Goal: Task Accomplishment & Management: Manage account settings

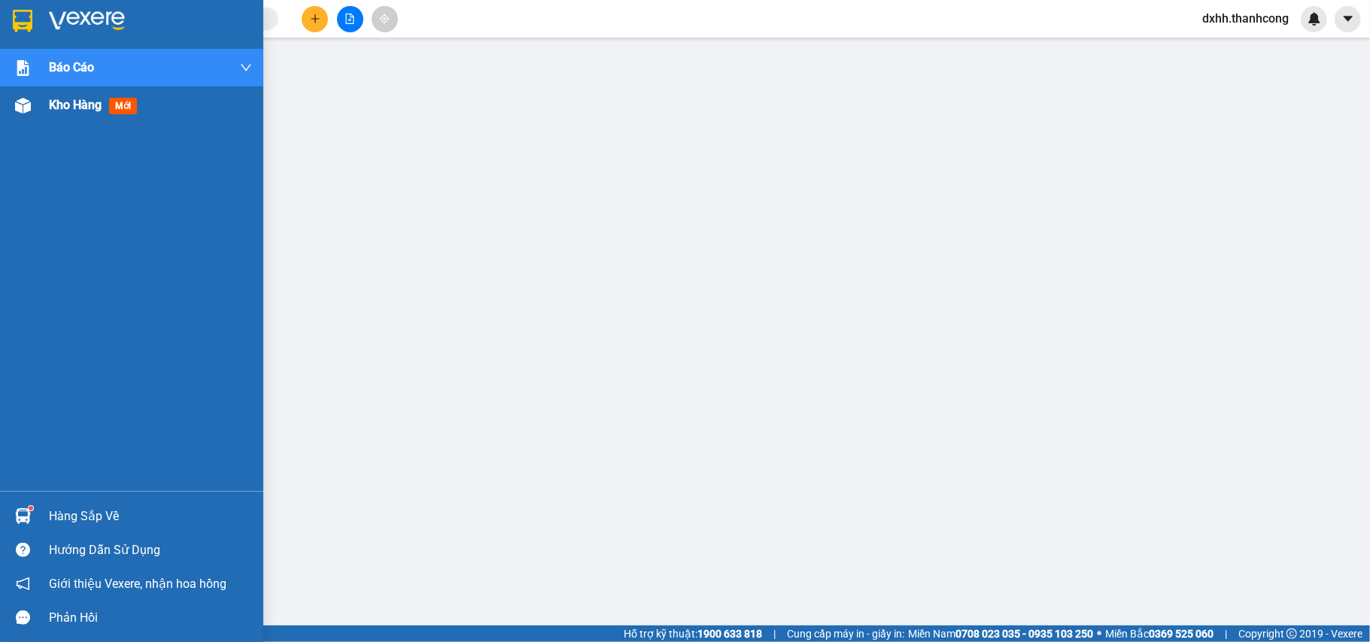
click at [75, 100] on span "Kho hàng" at bounding box center [75, 105] width 53 height 14
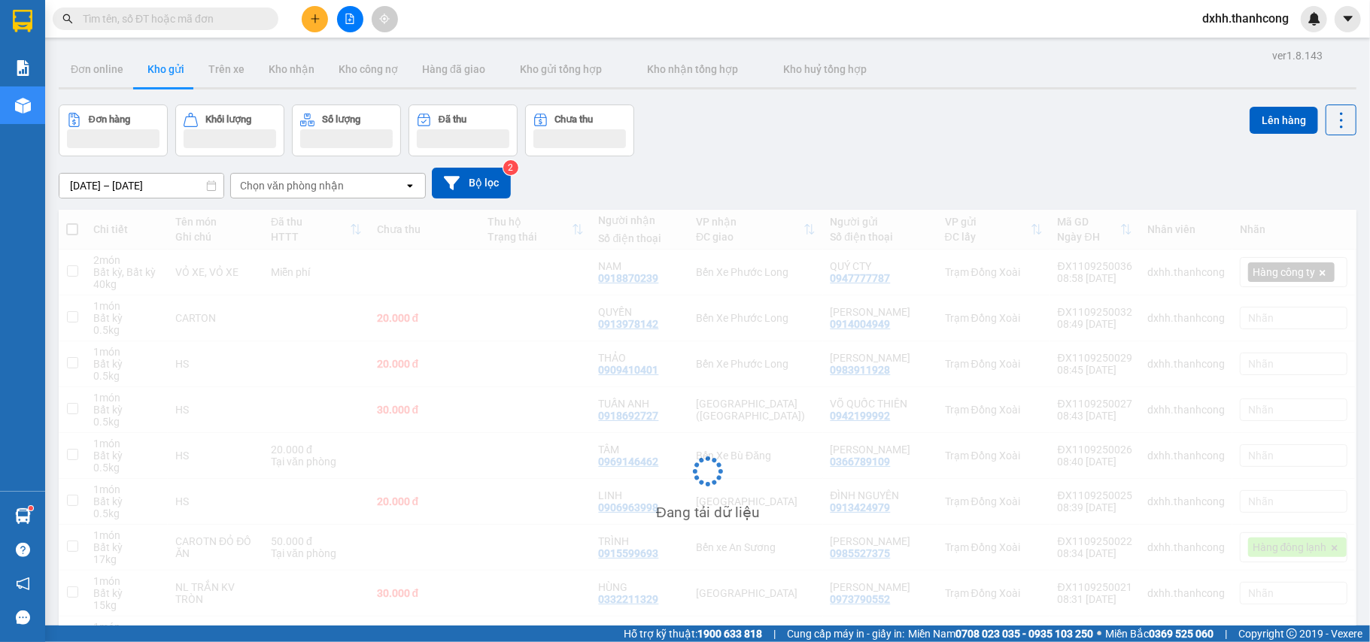
click at [1240, 21] on span "dxhh.thanhcong" at bounding box center [1245, 18] width 111 height 19
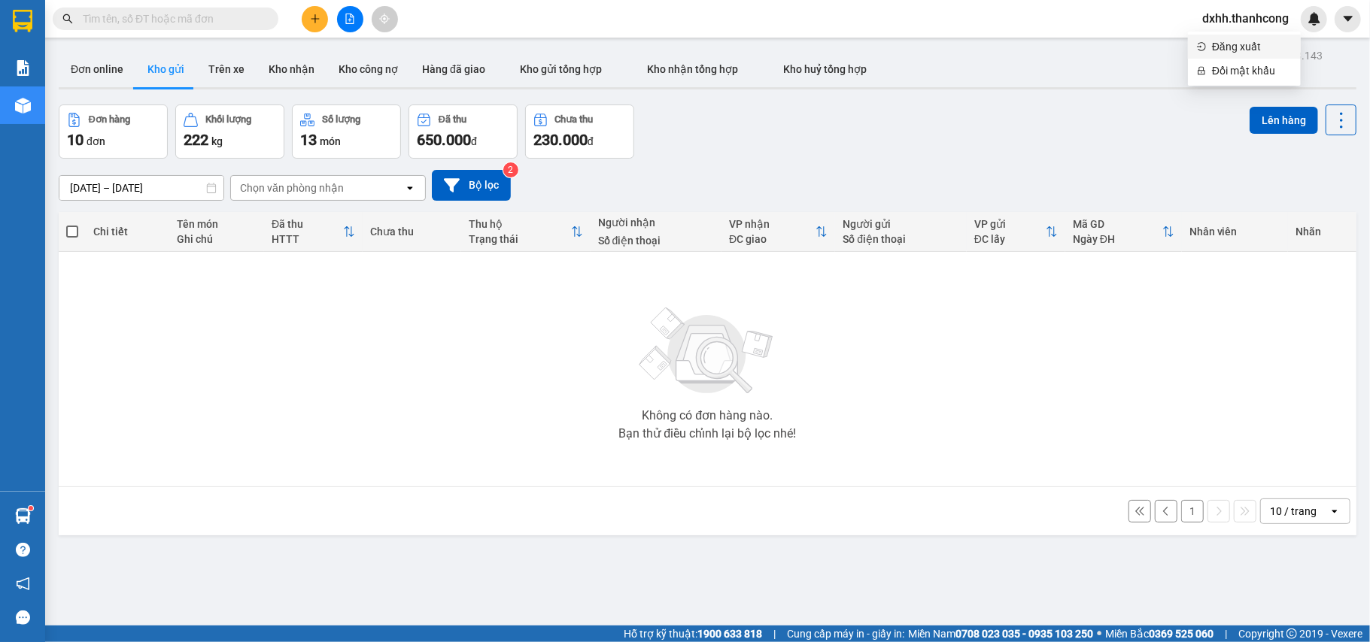
click at [1235, 43] on span "Đăng xuất" at bounding box center [1252, 46] width 80 height 17
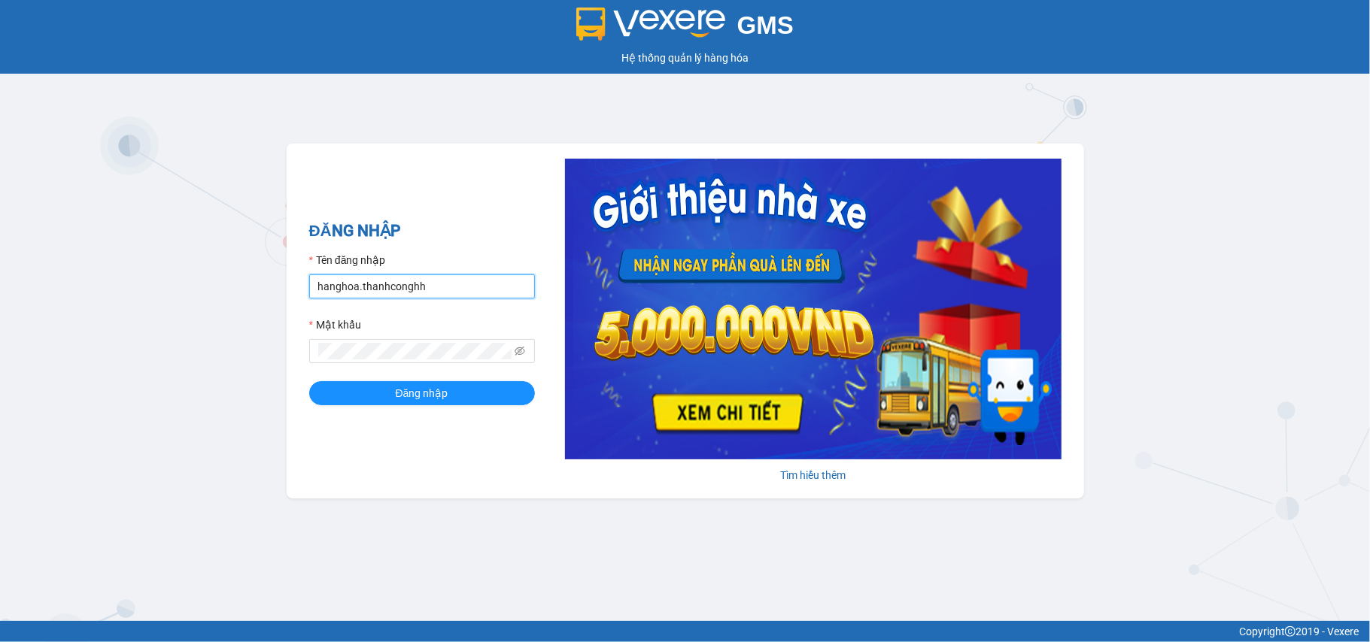
drag, startPoint x: 444, startPoint y: 289, endPoint x: 254, endPoint y: 298, distance: 189.8
click at [236, 287] on div "GMS Hệ thống quản lý hàng hóa ĐĂNG NHẬP Tên đăng nhập hanghoa.thanhconghh Mật k…" at bounding box center [685, 310] width 1370 height 621
type input "K"
type input "kthh1.thanhcong"
click at [269, 349] on div "GMS Hệ thống quản lý hàng hóa ĐĂNG NHẬP Tên đăng nhập kthh1.thanhcong Mật khẩu …" at bounding box center [685, 310] width 1370 height 621
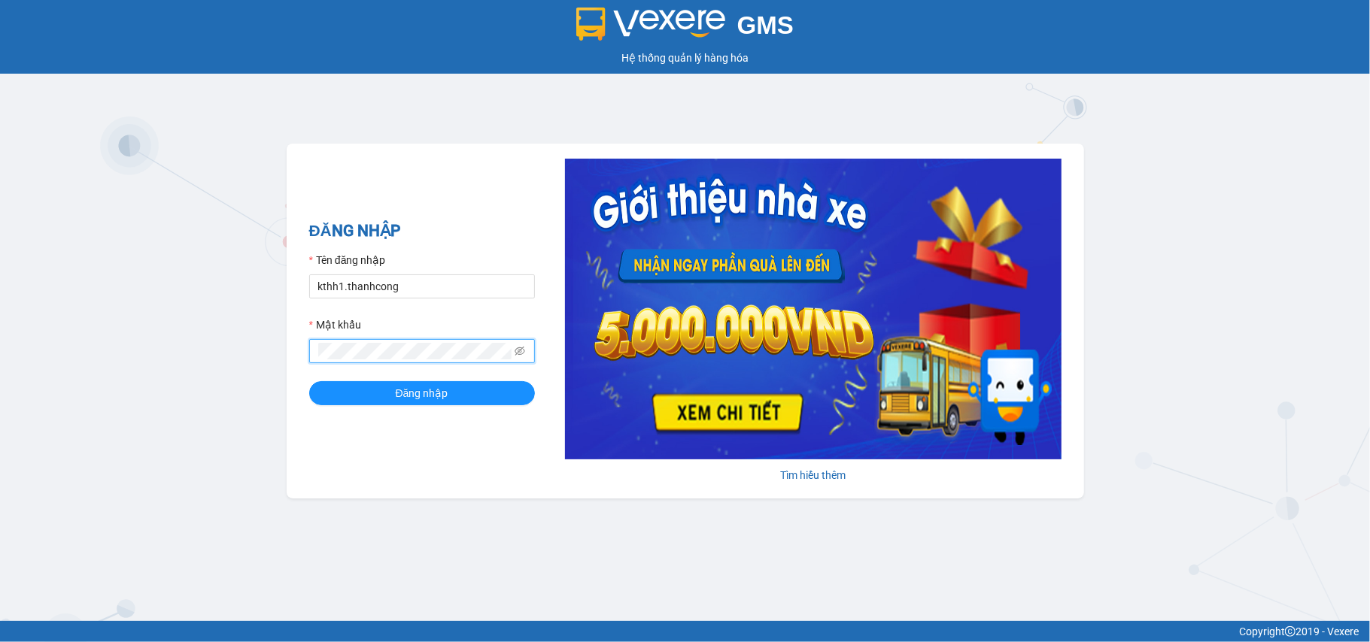
click at [309, 381] on button "Đăng nhập" at bounding box center [422, 393] width 226 height 24
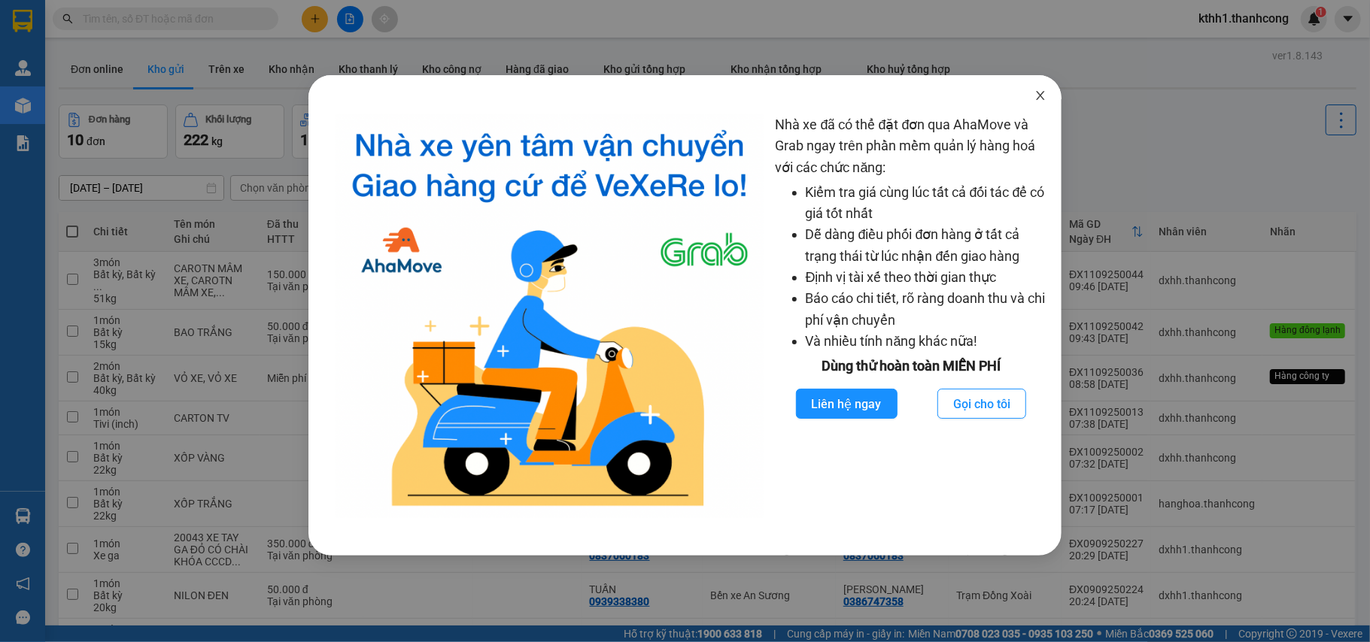
click at [1032, 99] on span "Close" at bounding box center [1040, 96] width 42 height 42
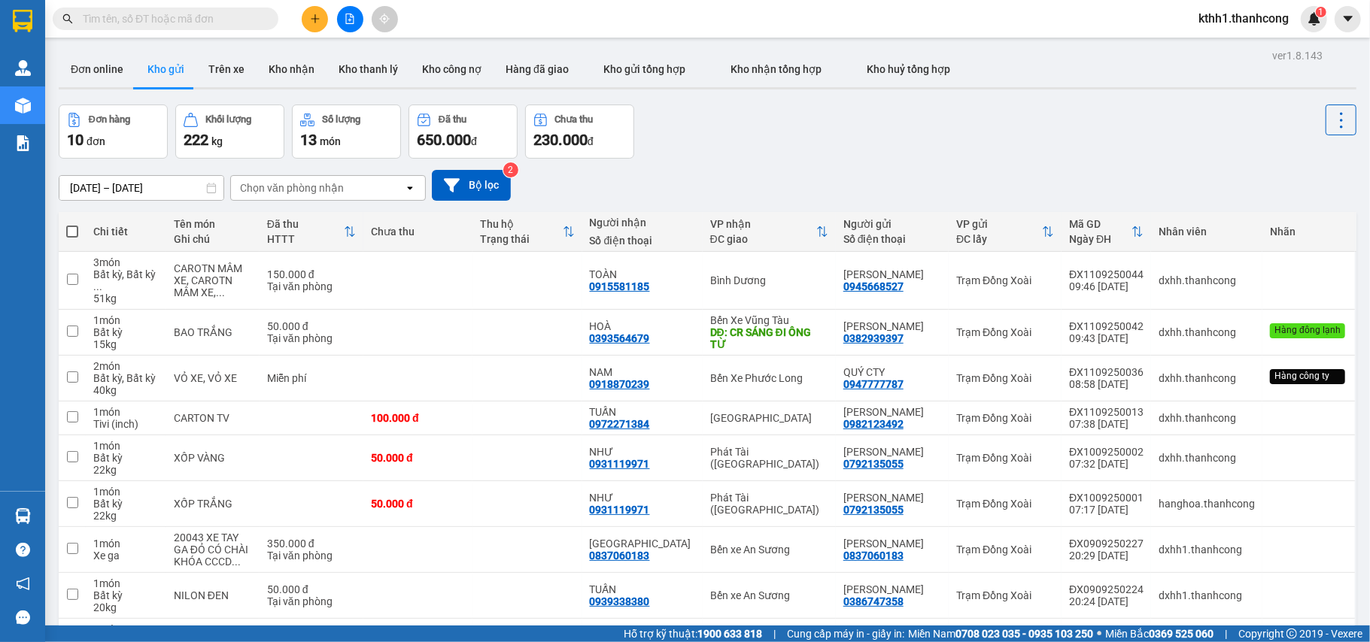
click at [197, 19] on input "text" at bounding box center [172, 19] width 178 height 17
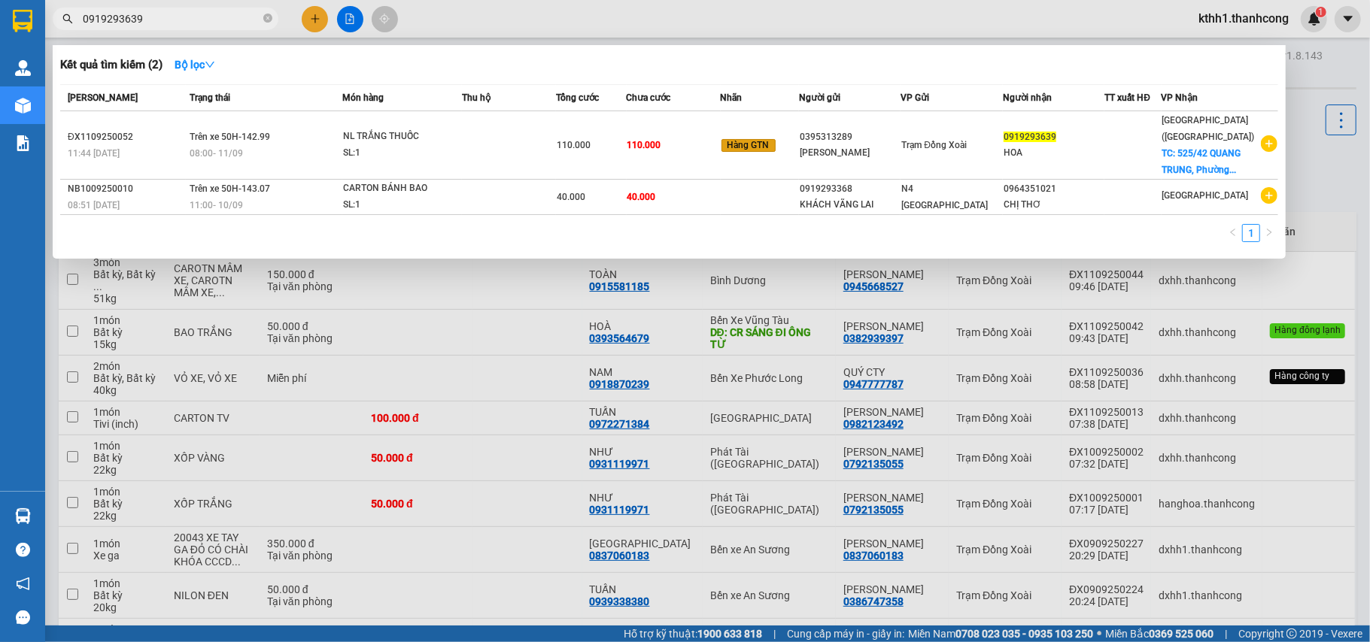
type input "0919293639"
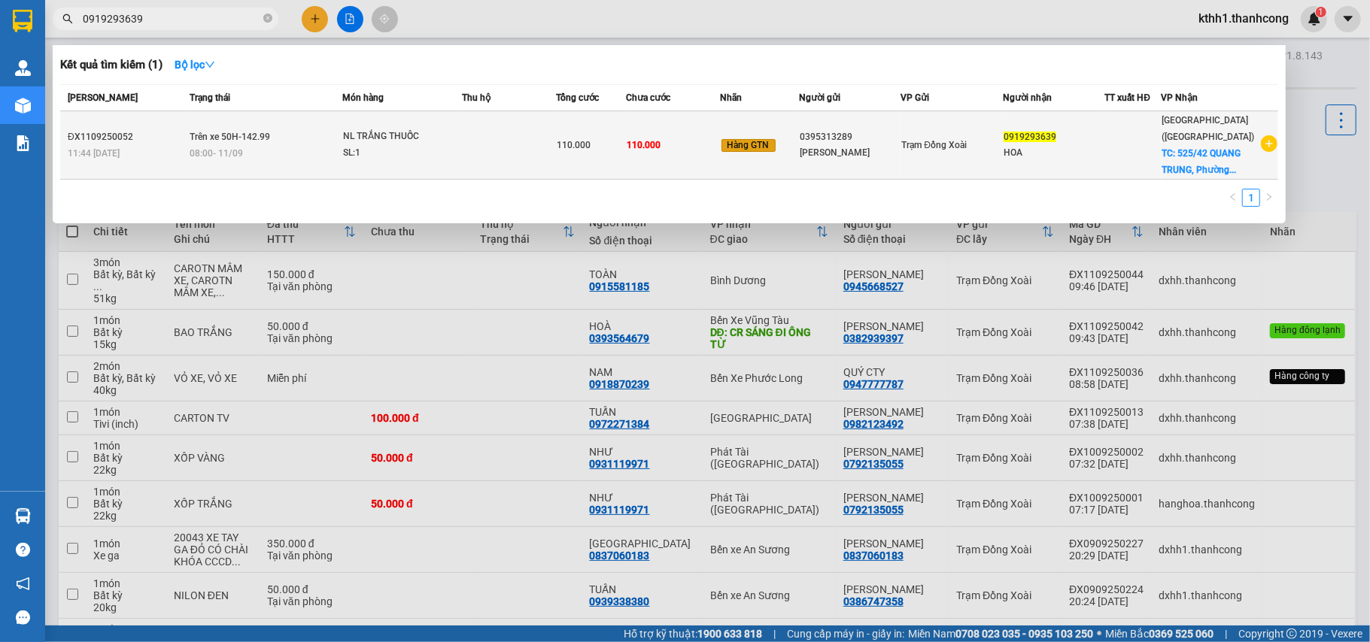
click at [263, 132] on span "Trên xe 50H-142.99" at bounding box center [230, 137] width 80 height 11
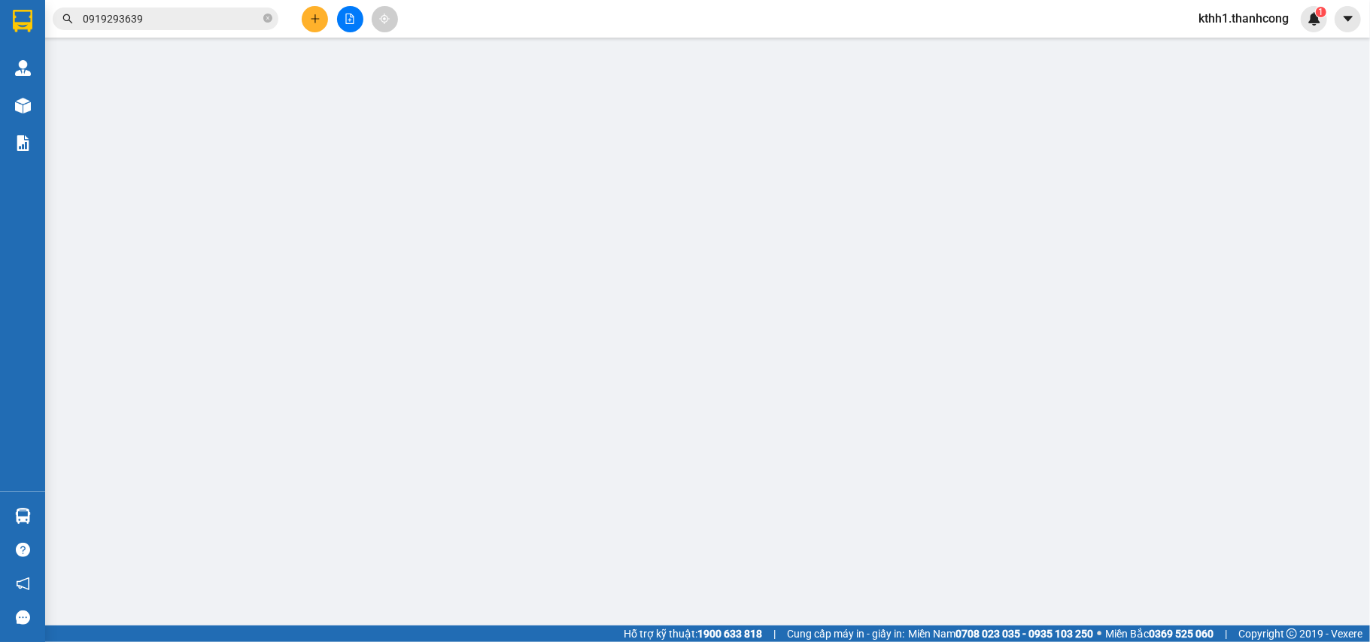
type input "0919293639"
type input "HOA"
checkbox input "true"
type input "525/42 [GEOGRAPHIC_DATA], Phường 10, Gò Vấp"
type input "80.000"
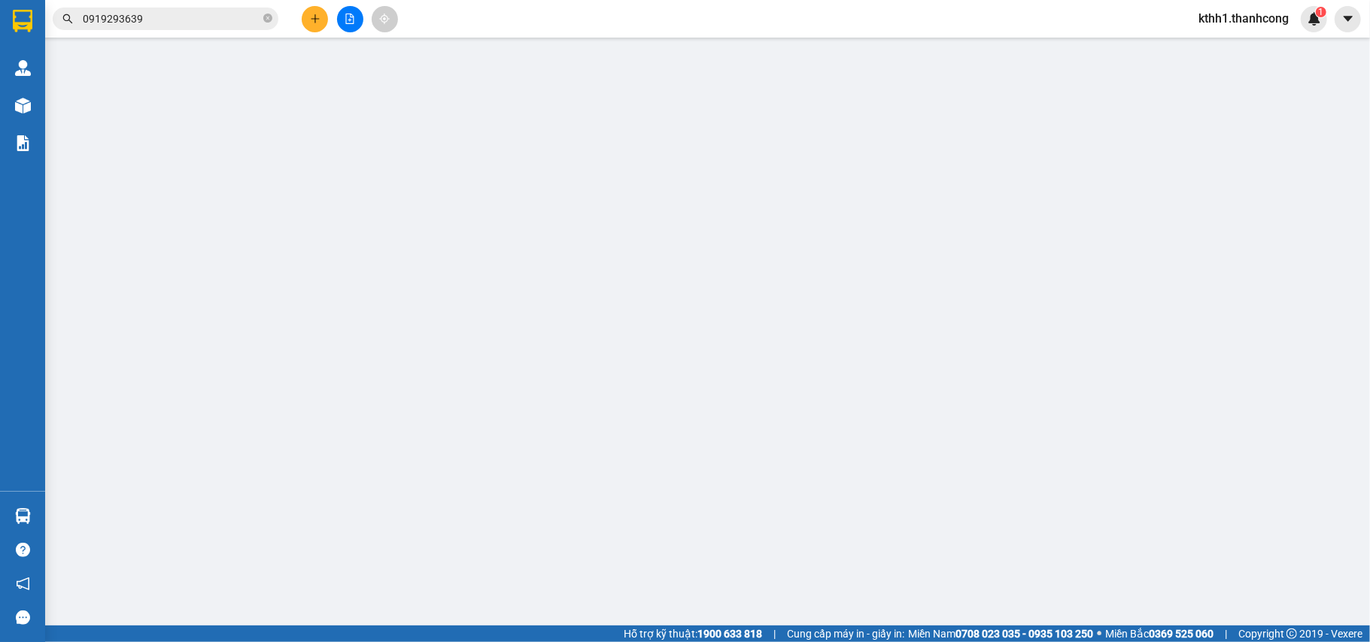
type input "0395313289"
type input "[PERSON_NAME]"
type input "123456789123"
type input "TÂN BÌNH,[GEOGRAPHIC_DATA],[GEOGRAPHIC_DATA]"
type input "110.000"
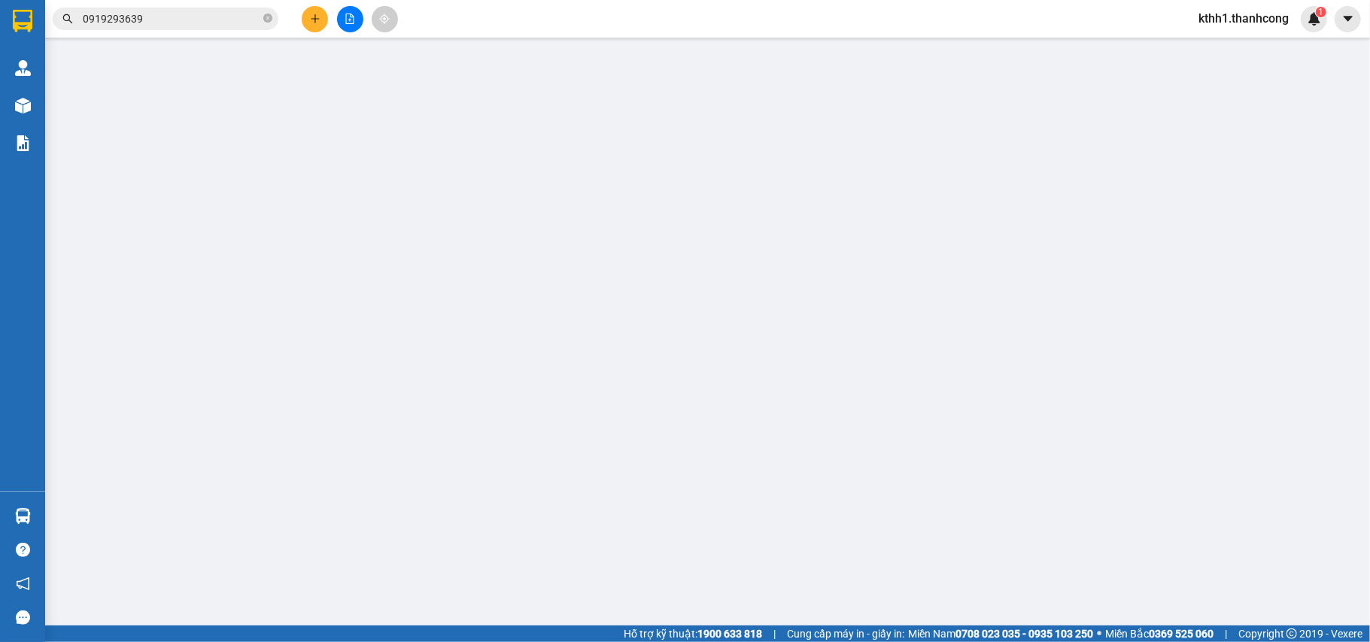
type input "110.000"
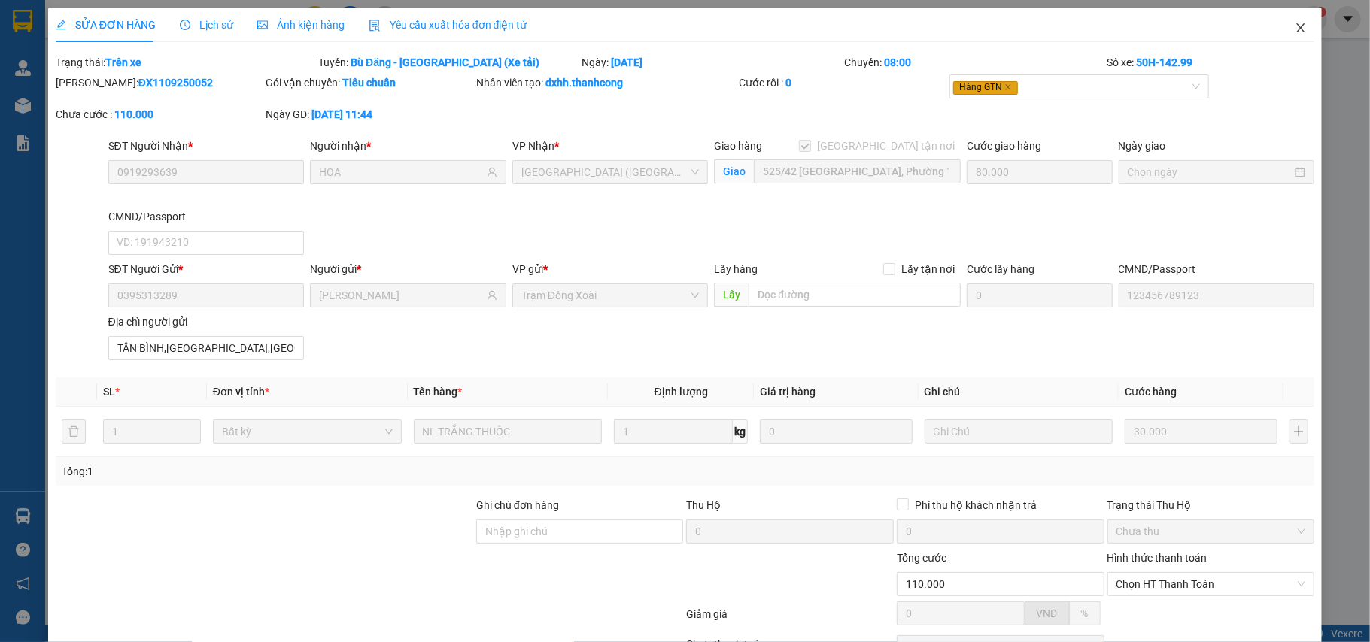
click at [1295, 28] on icon "close" at bounding box center [1301, 28] width 12 height 12
